Goal: Task Accomplishment & Management: Use online tool/utility

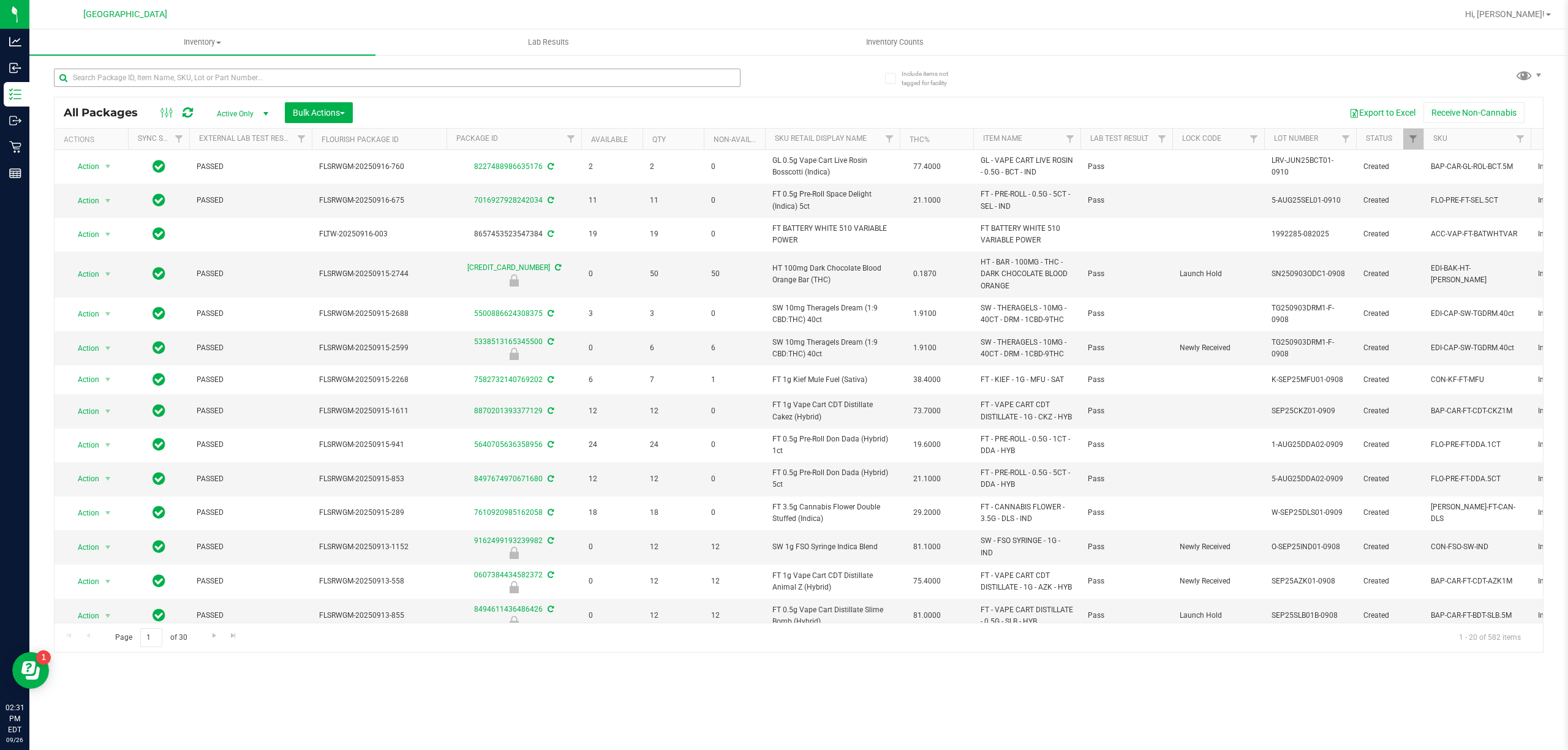
click at [224, 74] on input "text" at bounding box center [398, 78] width 687 height 18
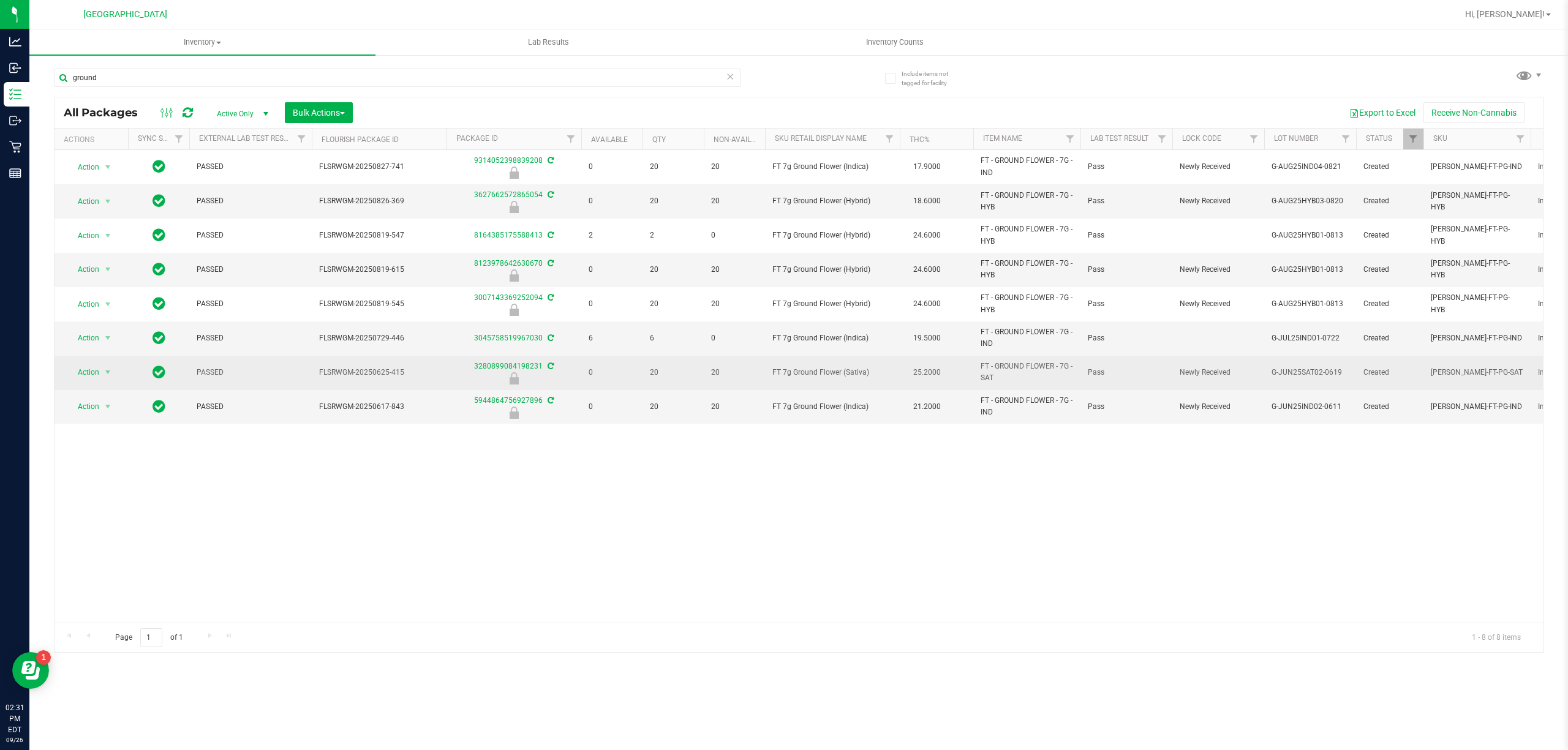
click at [830, 372] on span "FT 7g Ground Flower (Sativa)" at bounding box center [833, 373] width 120 height 12
click at [832, 368] on span "FT 7g Ground Flower (Sativa)" at bounding box center [833, 373] width 120 height 12
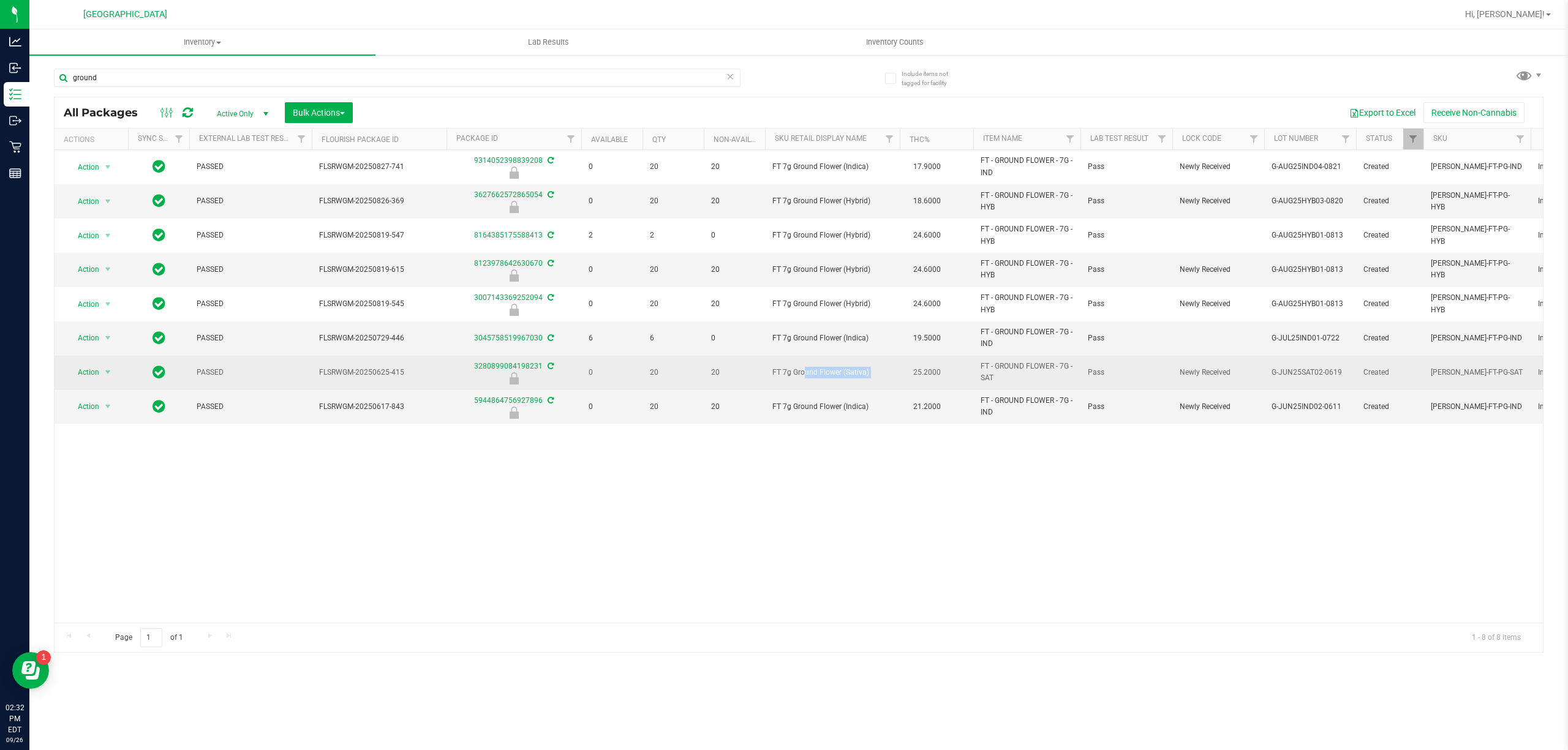
copy td "FT 7g Ground Flower (Sativa)"
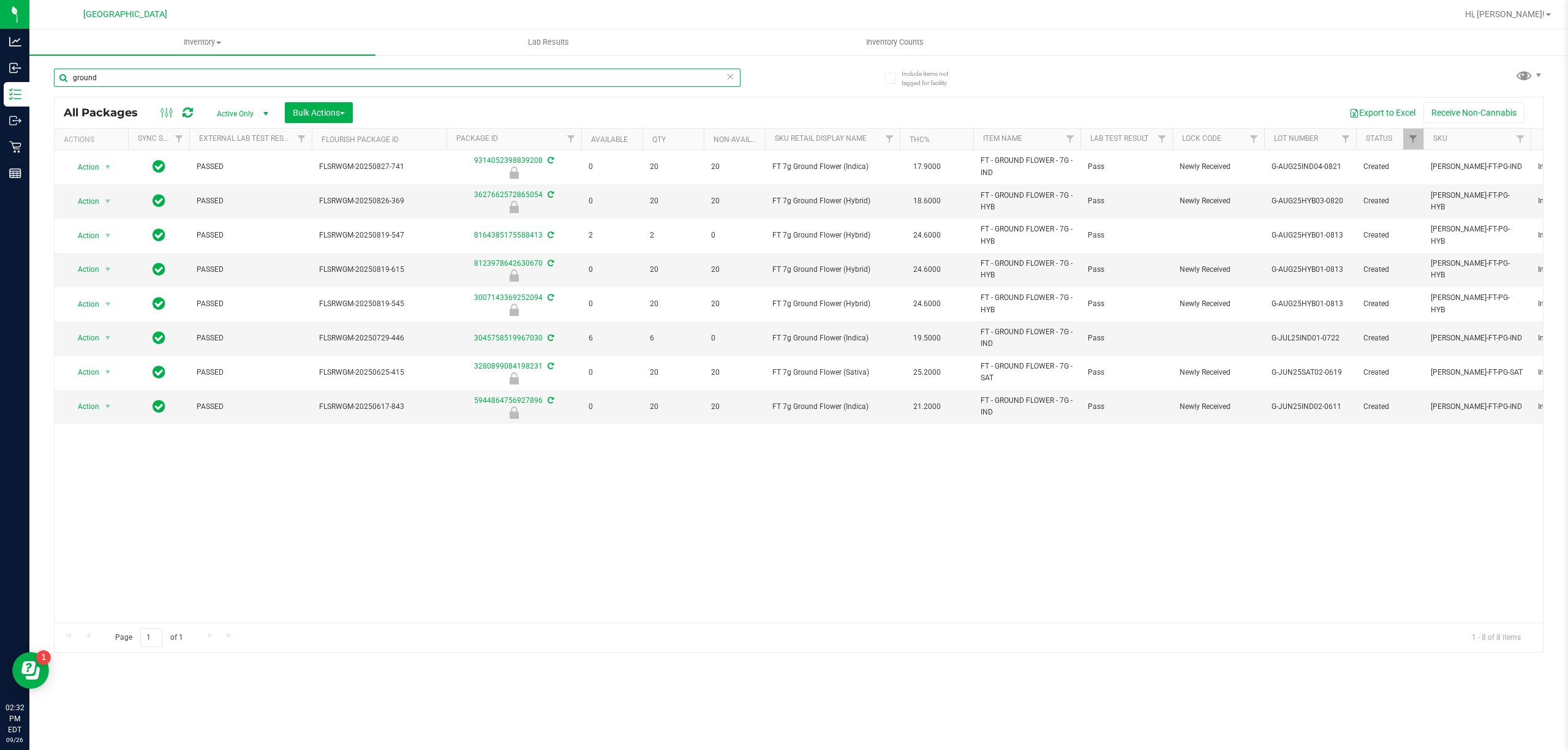
click at [497, 85] on input "ground" at bounding box center [398, 78] width 687 height 18
click at [496, 85] on input "ground" at bounding box center [398, 78] width 687 height 18
paste input "FT 7g Ground Flower (Sativa)"
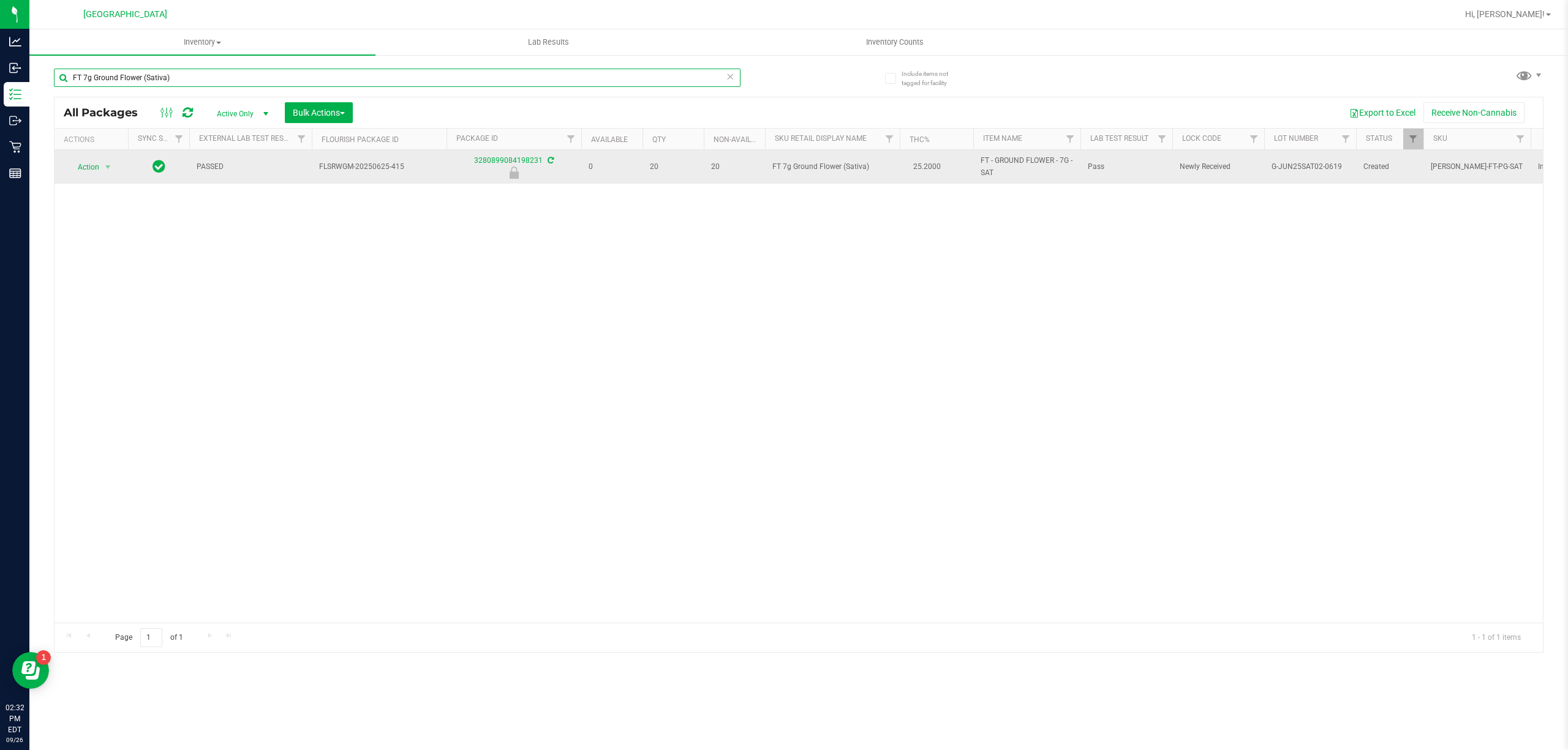
type input "FT 7g Ground Flower (Sativa)"
click at [790, 162] on span "FT 7g Ground Flower (Sativa)" at bounding box center [833, 167] width 120 height 12
click at [792, 164] on span "FT 7g Ground Flower (Sativa)" at bounding box center [833, 167] width 120 height 12
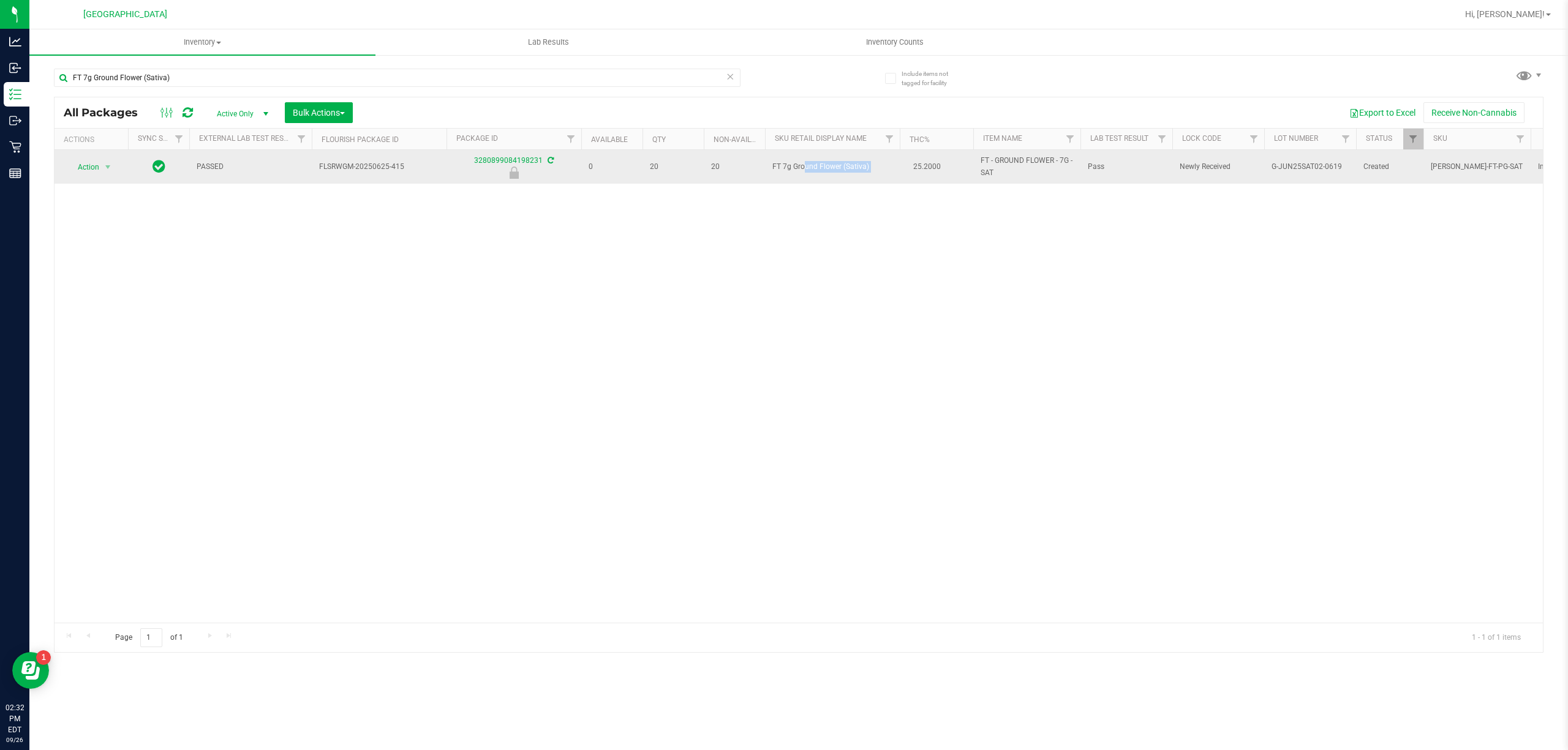
click at [793, 164] on span "FT 7g Ground Flower (Sativa)" at bounding box center [833, 167] width 120 height 12
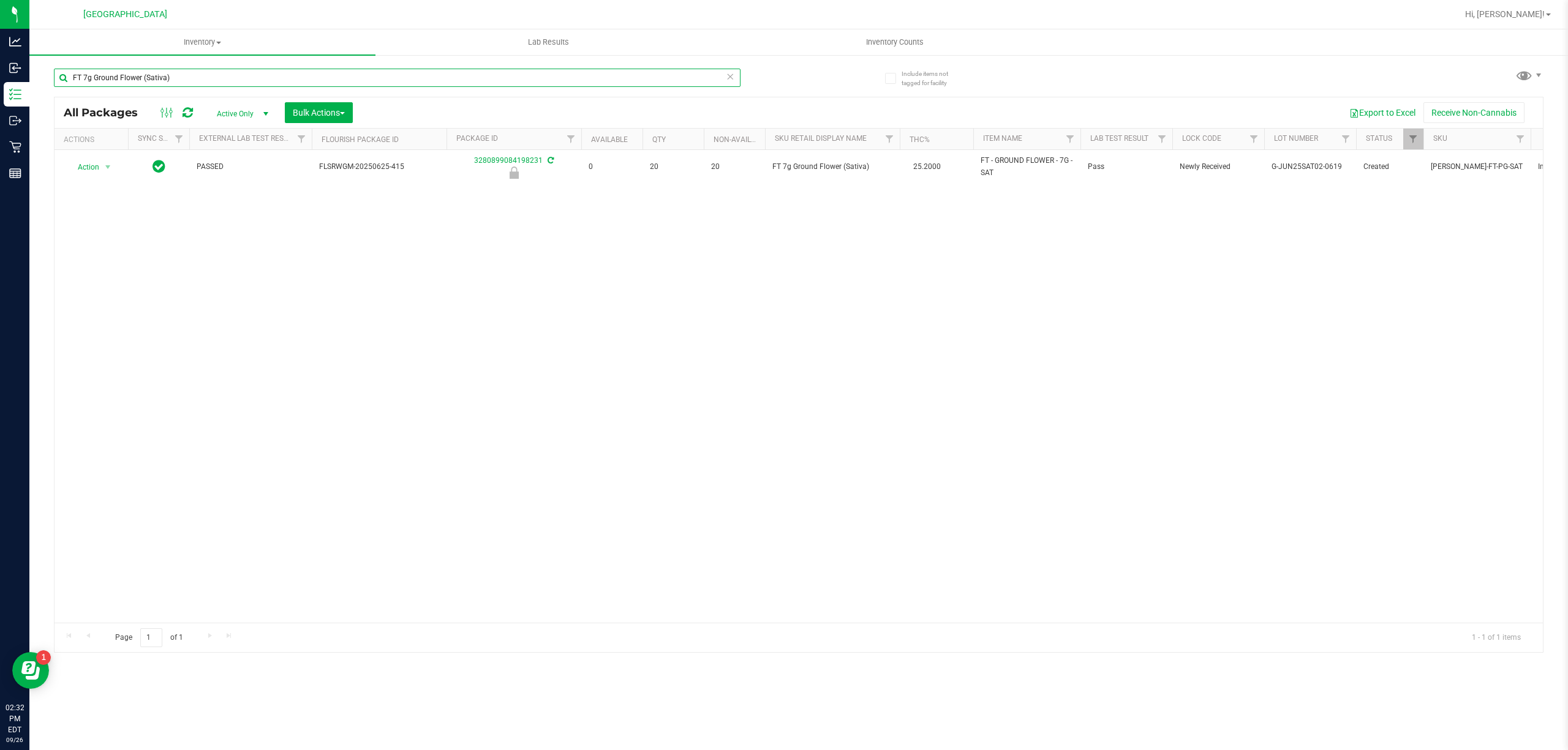
click at [663, 75] on input "FT 7g Ground Flower (Sativa)" at bounding box center [398, 78] width 687 height 18
click at [659, 72] on input "FT 7g Ground Flower (Sativa)" at bounding box center [398, 78] width 687 height 18
click at [659, 71] on input "FT 7g Ground Flower (Sativa)" at bounding box center [398, 78] width 687 height 18
click at [658, 71] on input "FT 7g Ground Flower (Sativa)" at bounding box center [398, 78] width 687 height 18
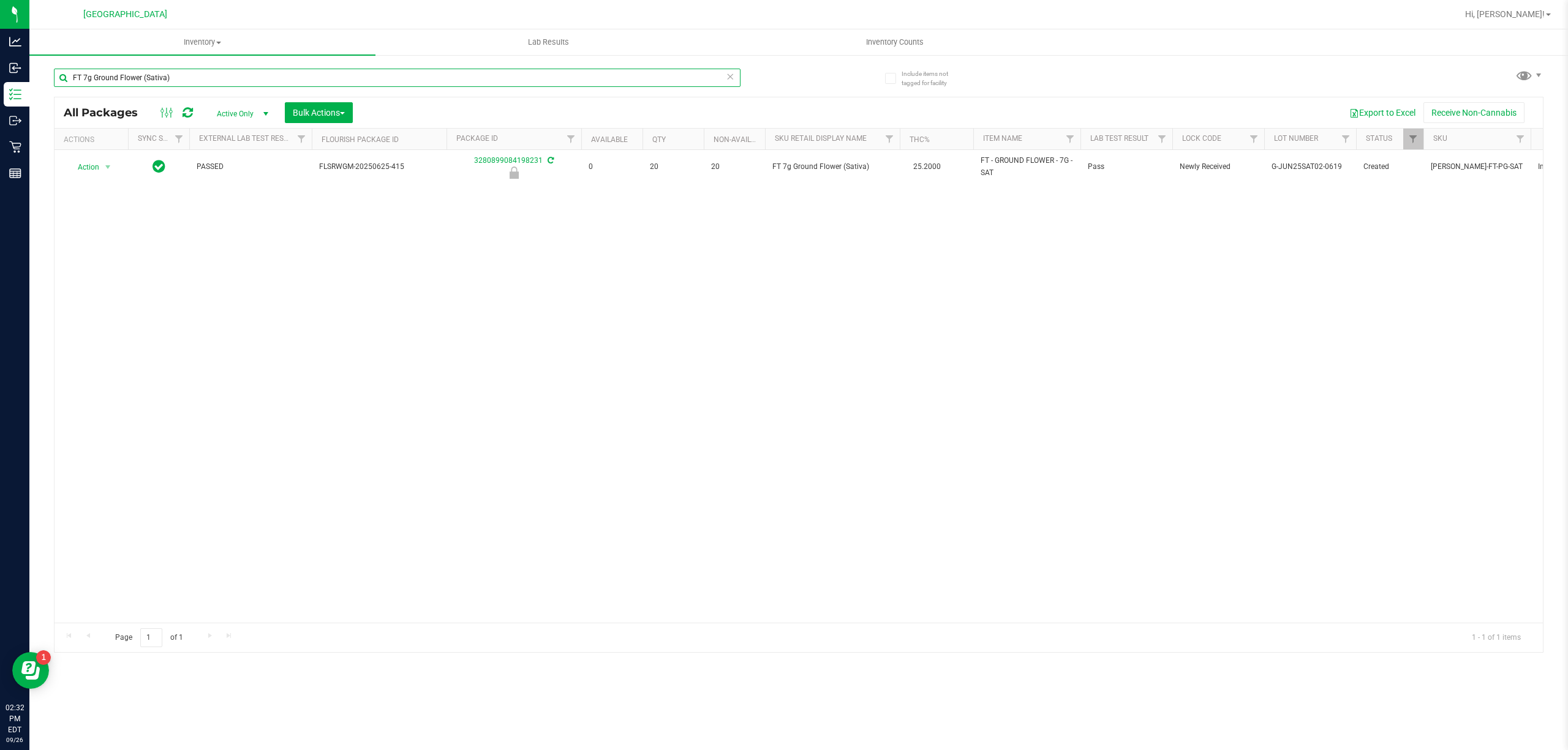
click at [658, 71] on input "FT 7g Ground Flower (Sativa)" at bounding box center [398, 78] width 687 height 18
click at [268, 110] on span "select" at bounding box center [266, 114] width 10 height 10
click at [248, 135] on li "Active Only" at bounding box center [240, 134] width 66 height 18
click at [201, 79] on input "FT 7g Ground Flower (Sativa)" at bounding box center [398, 78] width 687 height 18
click at [285, 79] on input "FT 7g Ground Flower (Sativa)" at bounding box center [398, 78] width 687 height 18
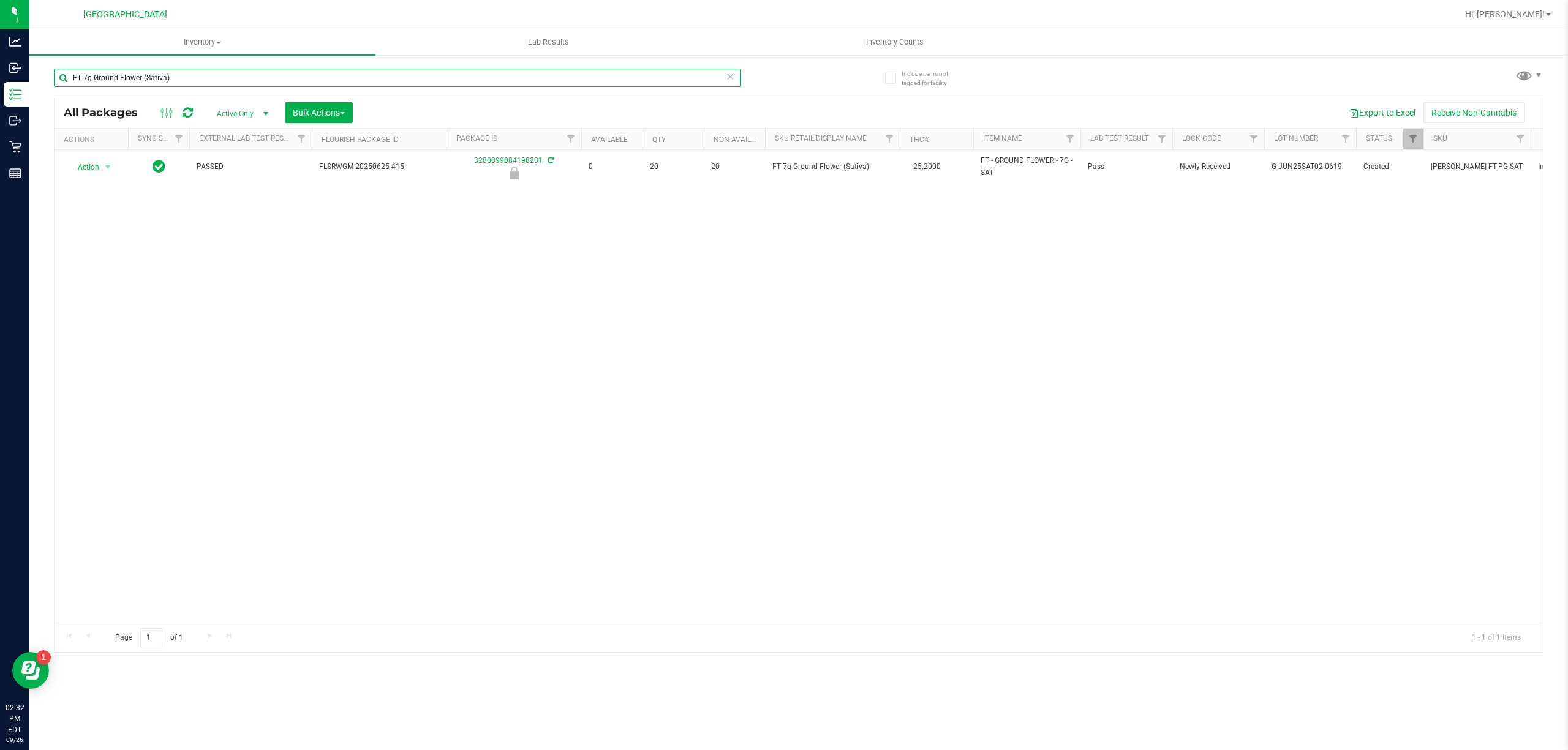
click at [285, 79] on input "FT 7g Ground Flower (Sativa)" at bounding box center [398, 78] width 687 height 18
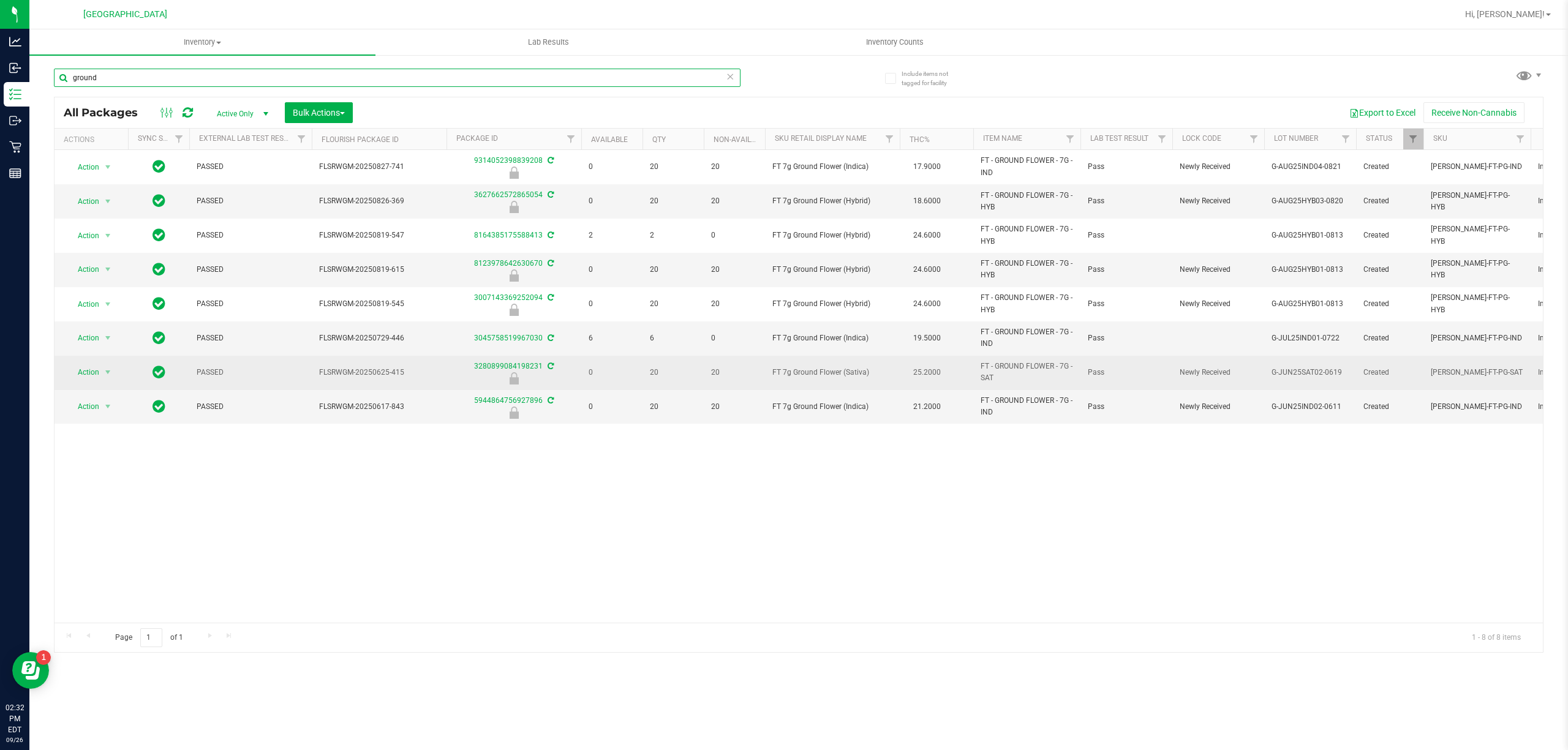
type input "ground"
click at [809, 375] on span "FT 7g Ground Flower (Sativa)" at bounding box center [833, 373] width 120 height 12
click at [112, 376] on span "select" at bounding box center [108, 372] width 10 height 10
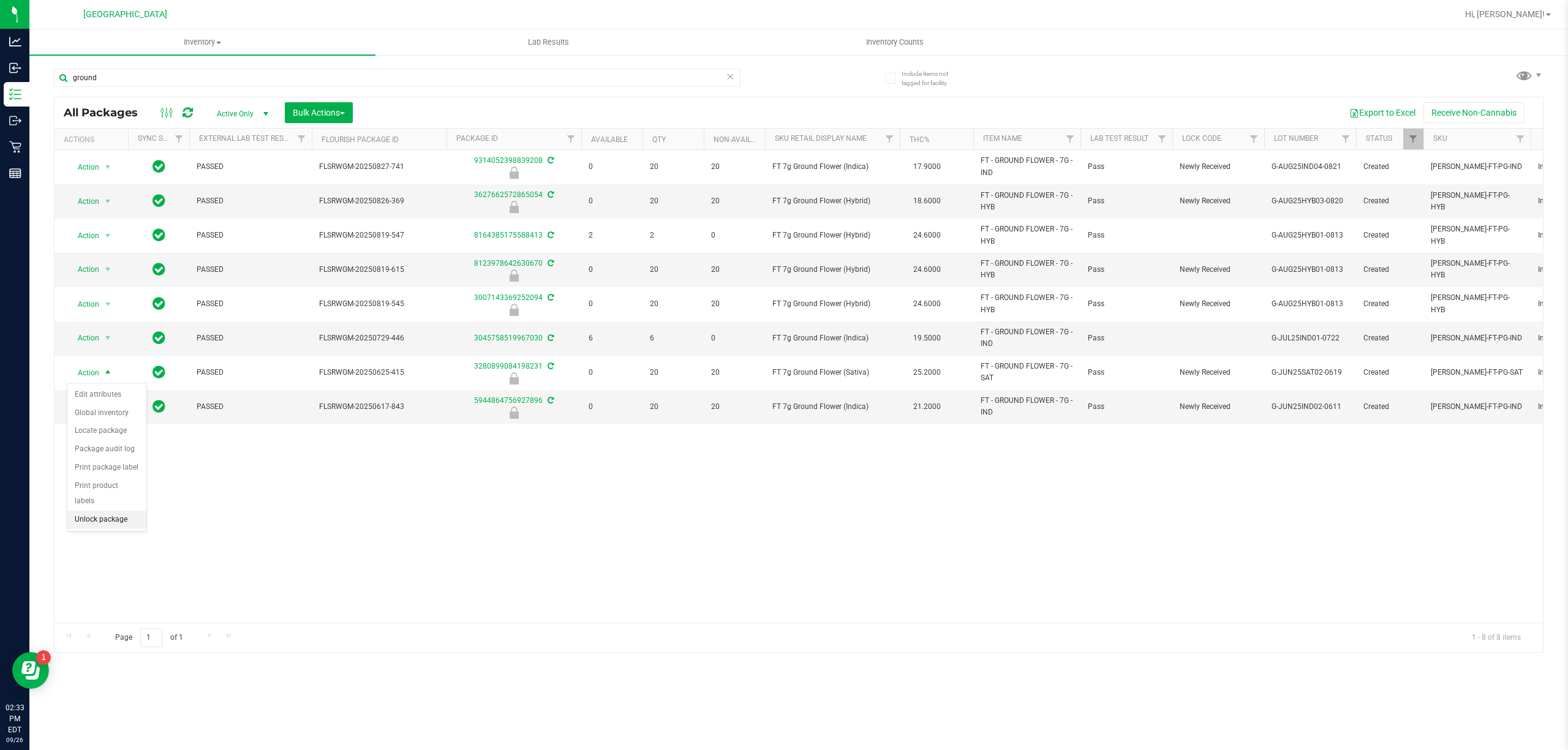
click at [94, 520] on li "Unlock package" at bounding box center [107, 520] width 79 height 18
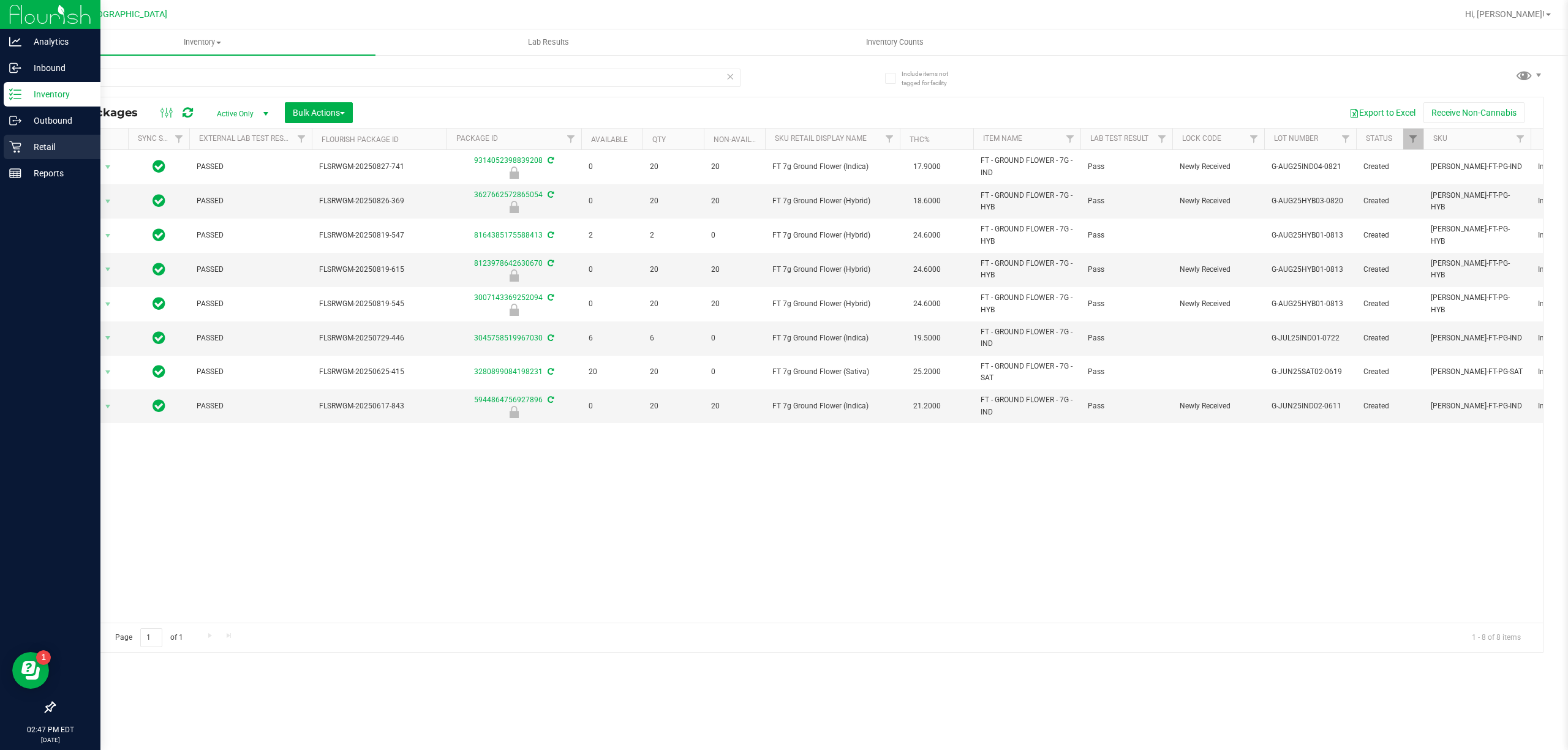
click at [42, 140] on p "Retail" at bounding box center [57, 147] width 73 height 15
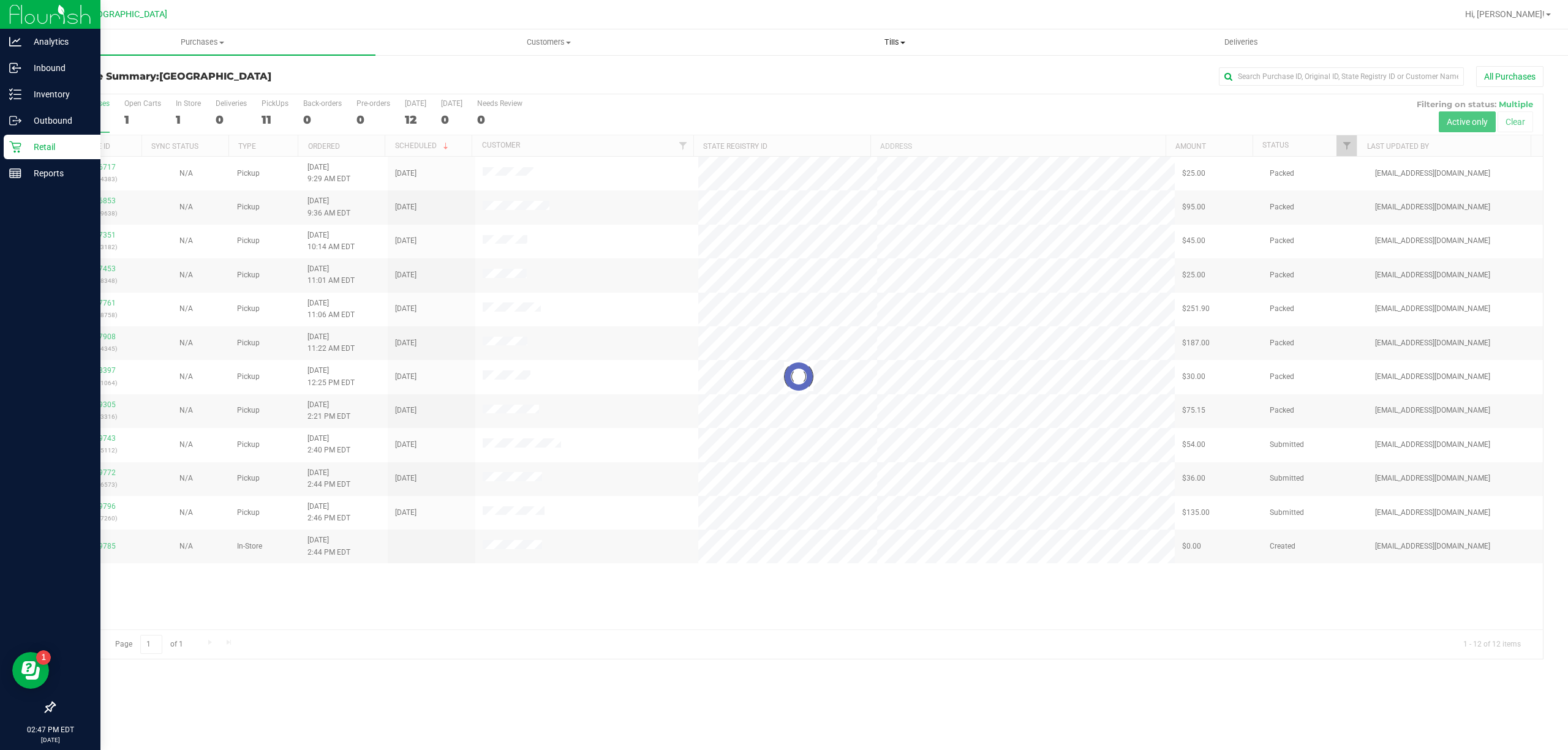
click at [900, 44] on span "Tills" at bounding box center [895, 42] width 345 height 11
click at [750, 72] on span "Manage tills" at bounding box center [763, 74] width 83 height 11
